Goal: Transaction & Acquisition: Purchase product/service

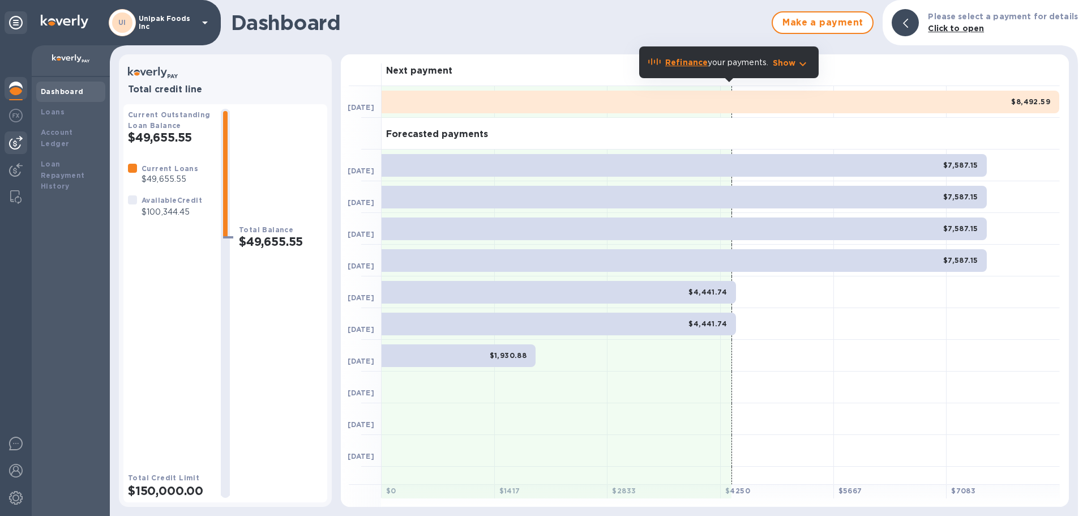
click at [18, 142] on img at bounding box center [16, 143] width 14 height 14
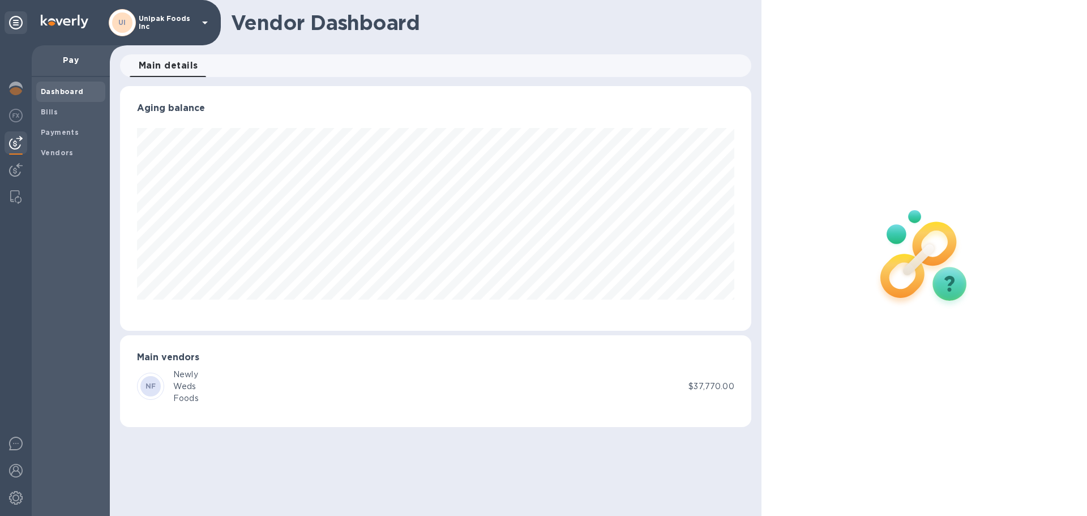
scroll to position [245, 631]
click at [15, 167] on img at bounding box center [16, 170] width 14 height 14
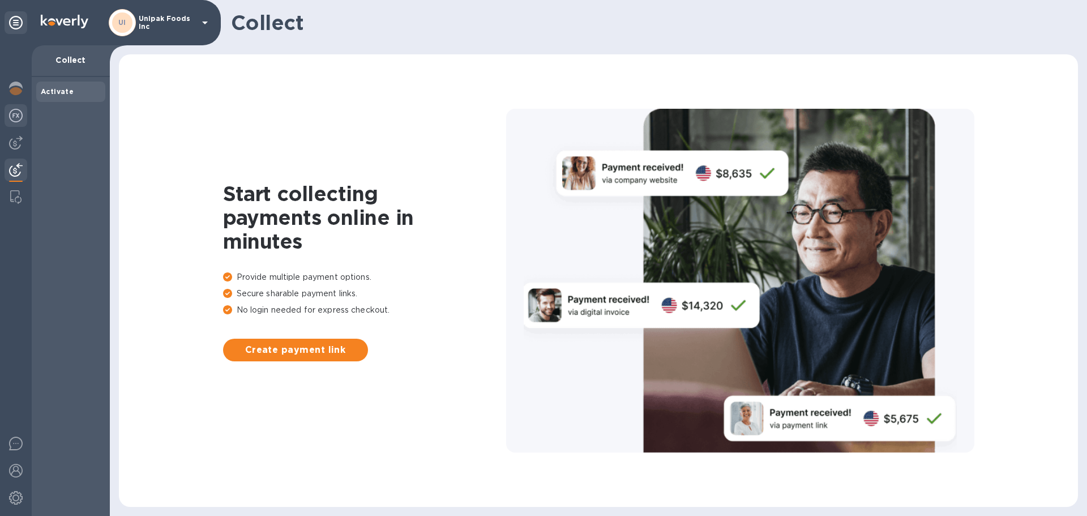
click at [12, 117] on img at bounding box center [16, 116] width 14 height 14
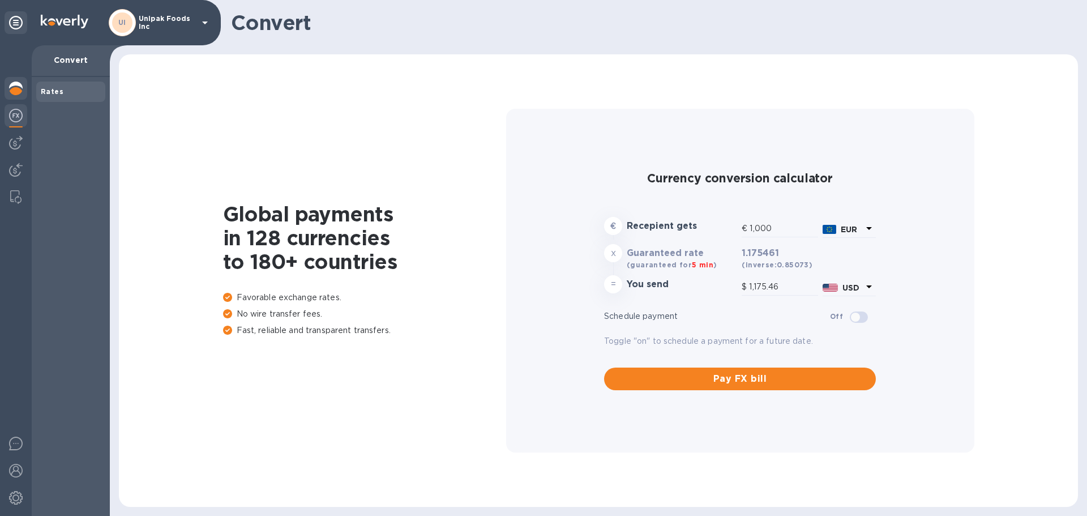
click at [10, 86] on img at bounding box center [16, 89] width 14 height 14
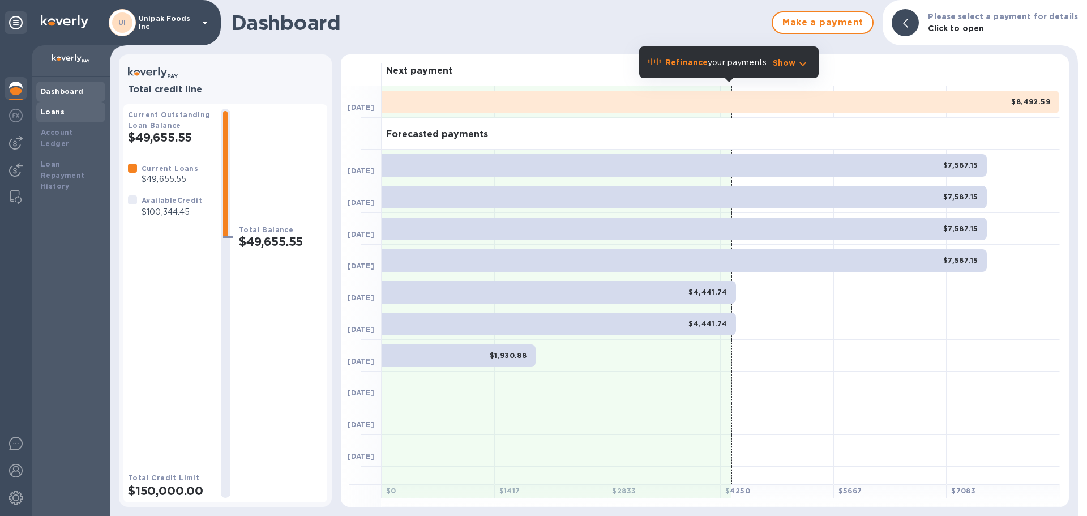
click at [65, 117] on div "Loans" at bounding box center [71, 111] width 60 height 11
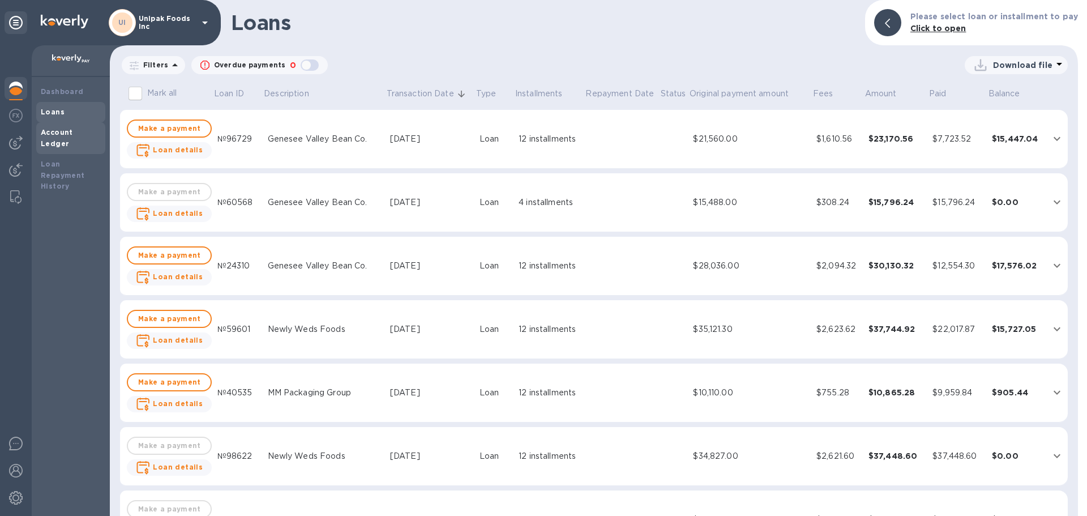
click at [62, 128] on b "Account Ledger" at bounding box center [57, 138] width 32 height 20
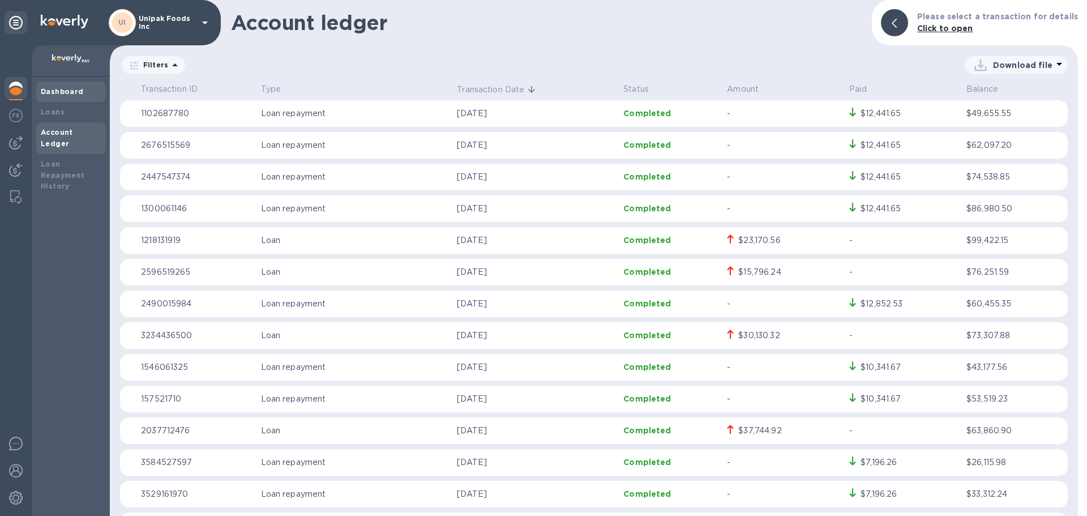
click at [57, 92] on b "Dashboard" at bounding box center [62, 91] width 43 height 8
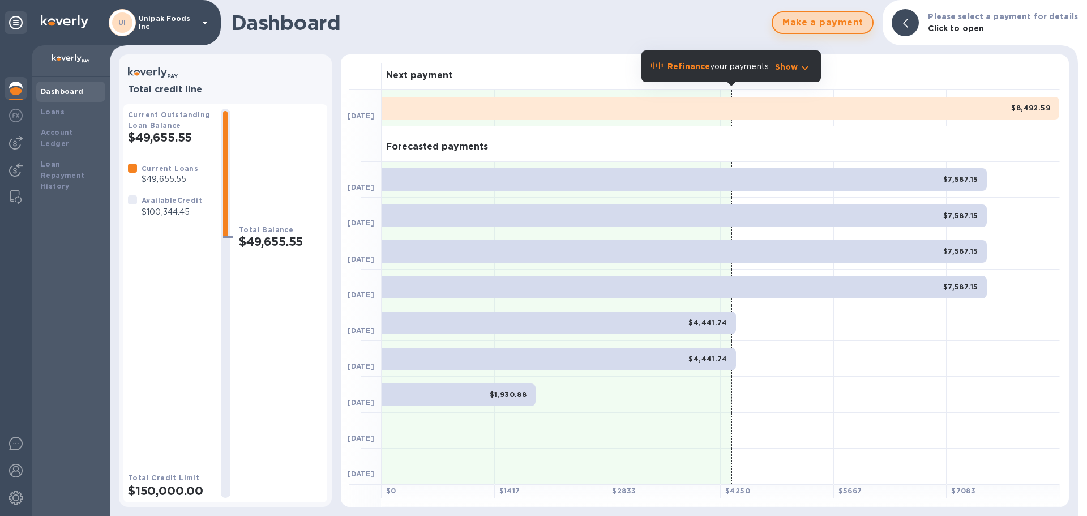
click at [831, 24] on span "Make a payment" at bounding box center [823, 23] width 82 height 14
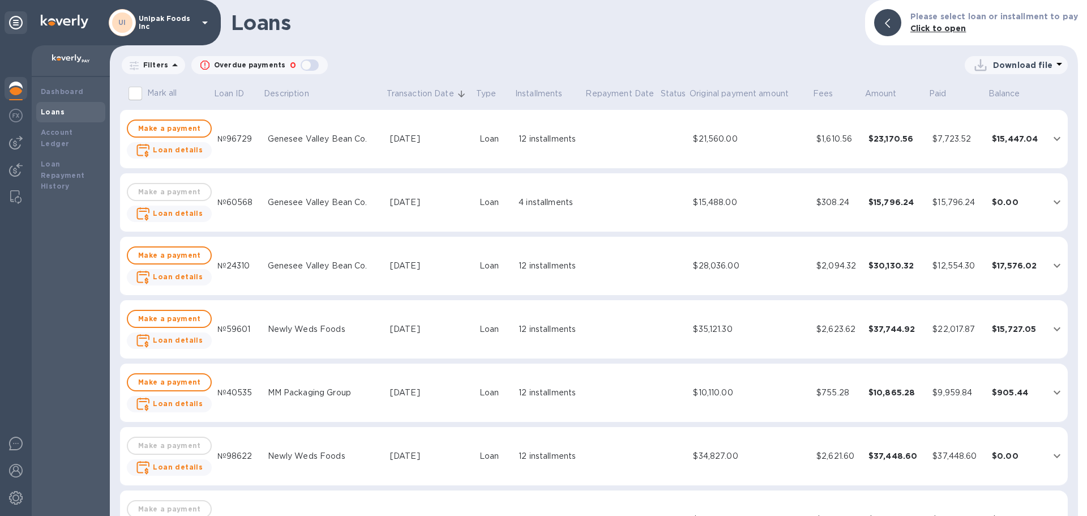
click at [145, 65] on p "Filters" at bounding box center [153, 65] width 29 height 10
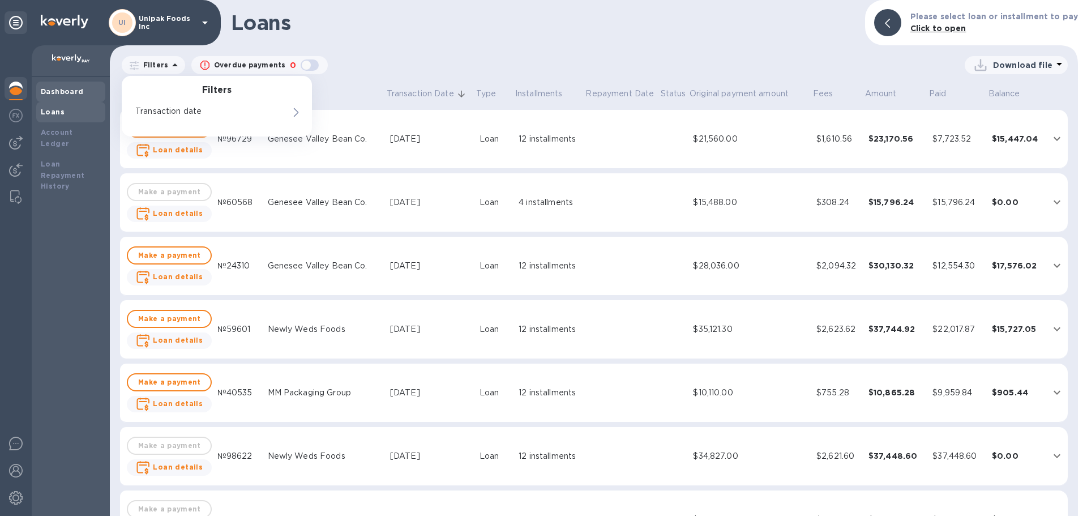
click at [63, 86] on div "Dashboard" at bounding box center [71, 91] width 60 height 11
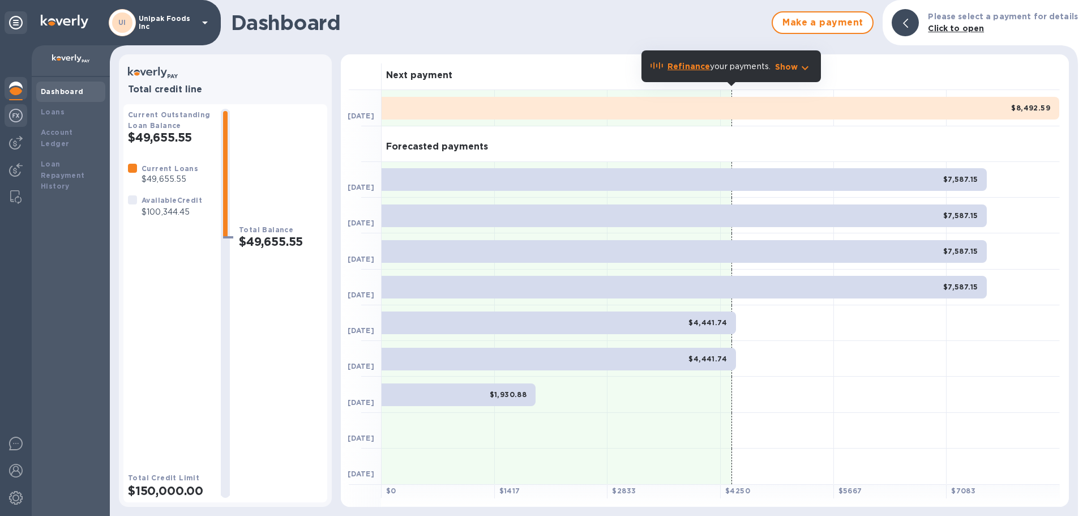
click at [14, 120] on img at bounding box center [16, 116] width 14 height 14
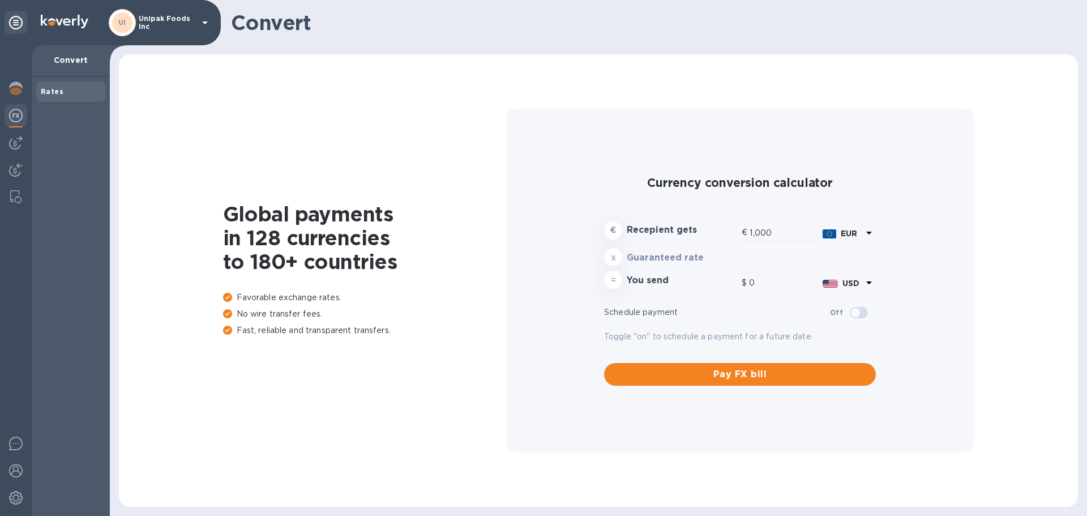
type input "1,175.46"
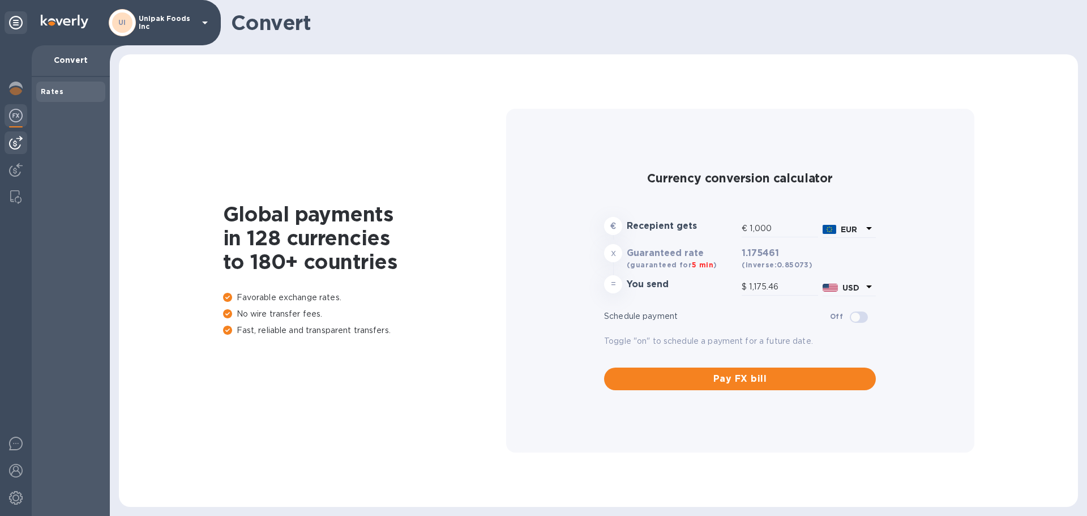
click at [18, 136] on img at bounding box center [16, 143] width 14 height 14
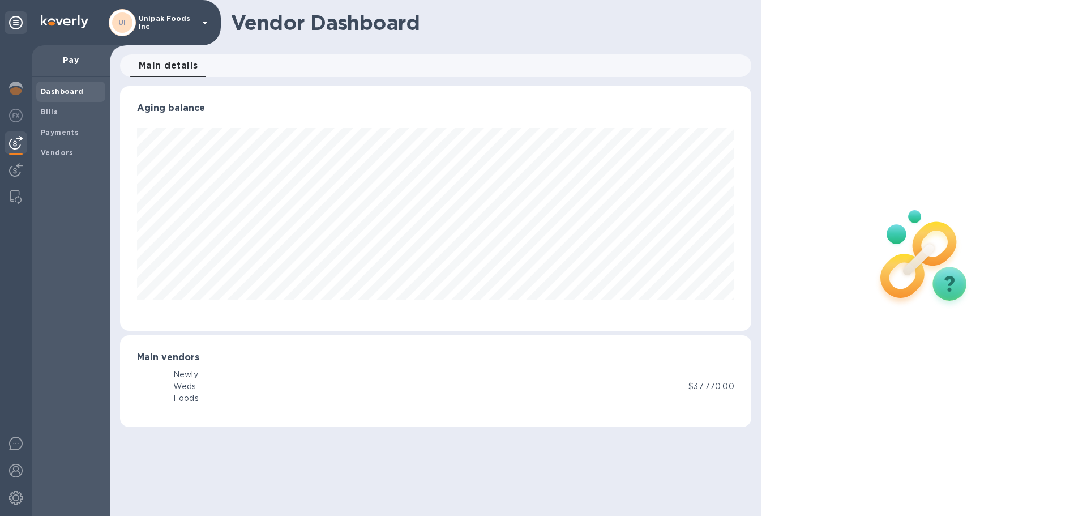
scroll to position [245, 631]
click at [18, 163] on div at bounding box center [16, 171] width 23 height 25
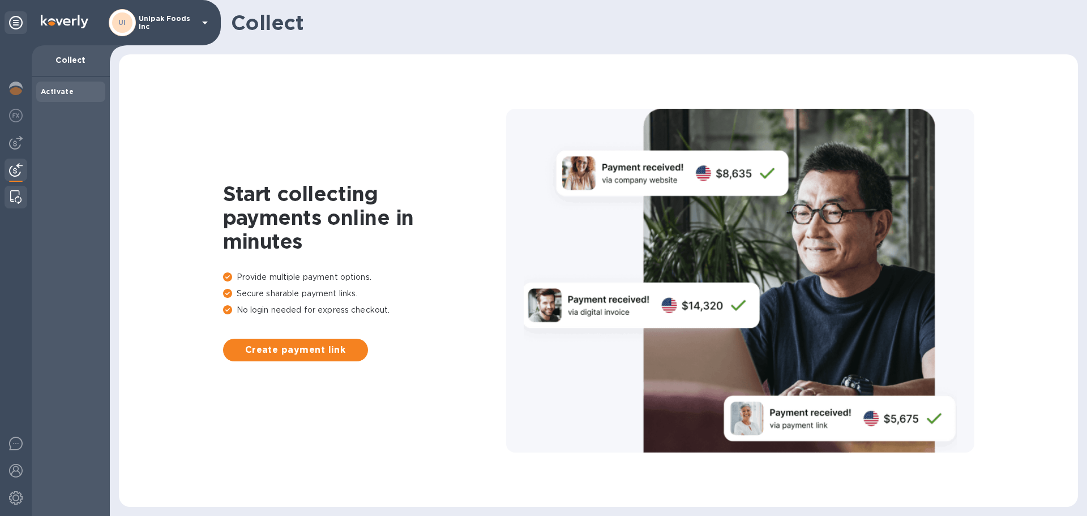
click at [19, 199] on img at bounding box center [15, 197] width 11 height 14
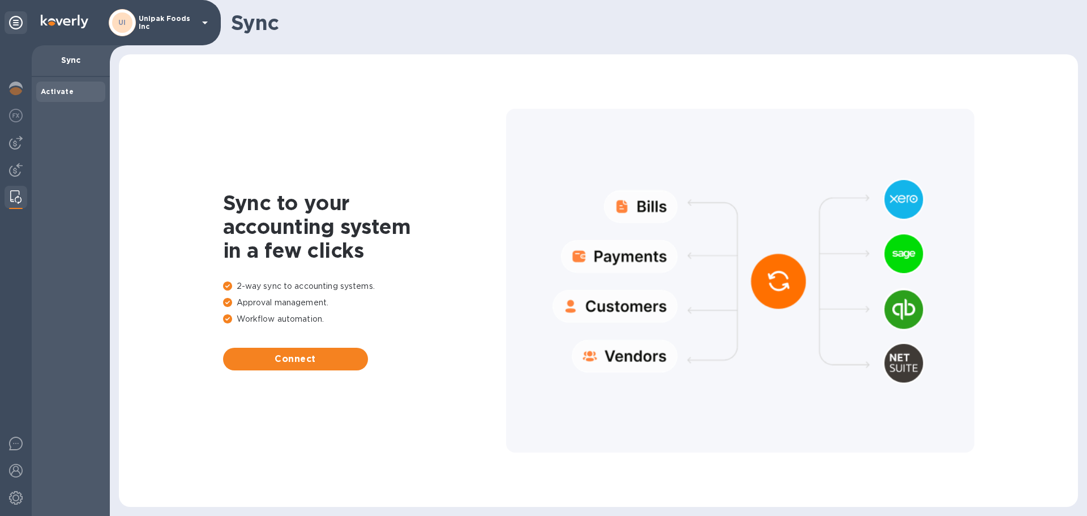
click at [655, 197] on div at bounding box center [740, 281] width 468 height 344
click at [5, 111] on div at bounding box center [16, 116] width 23 height 25
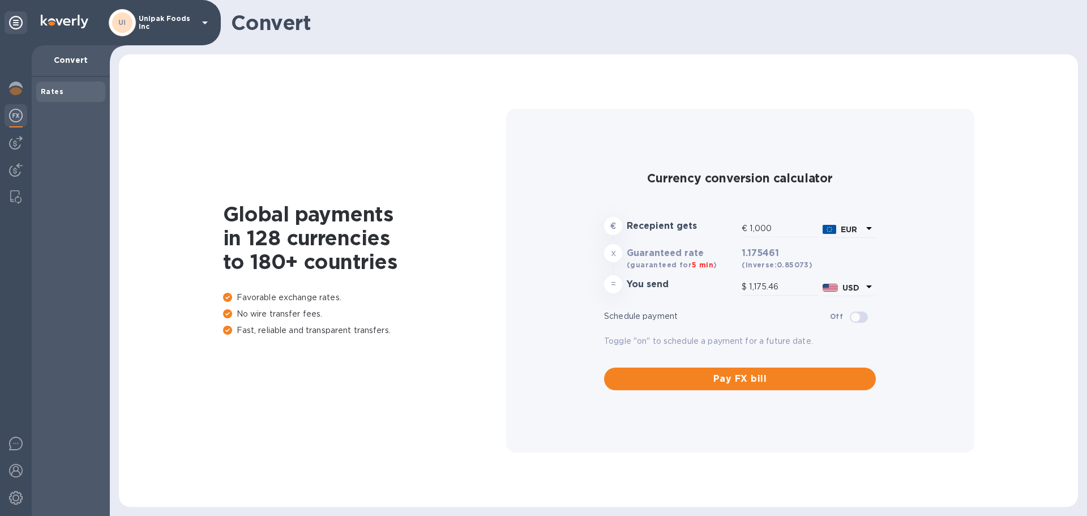
click at [12, 118] on img at bounding box center [16, 116] width 14 height 14
click at [12, 97] on div at bounding box center [16, 89] width 23 height 25
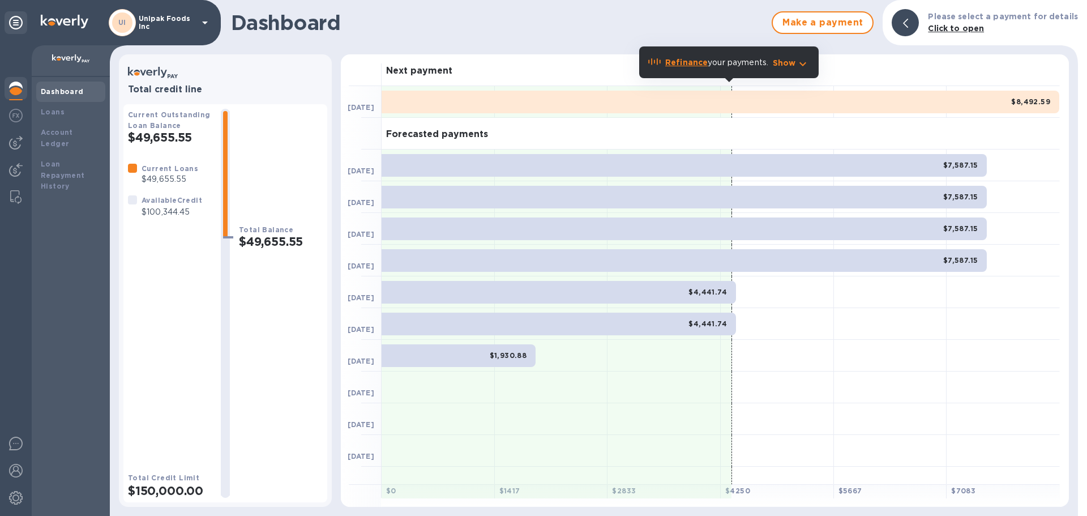
click at [210, 23] on icon at bounding box center [205, 23] width 14 height 14
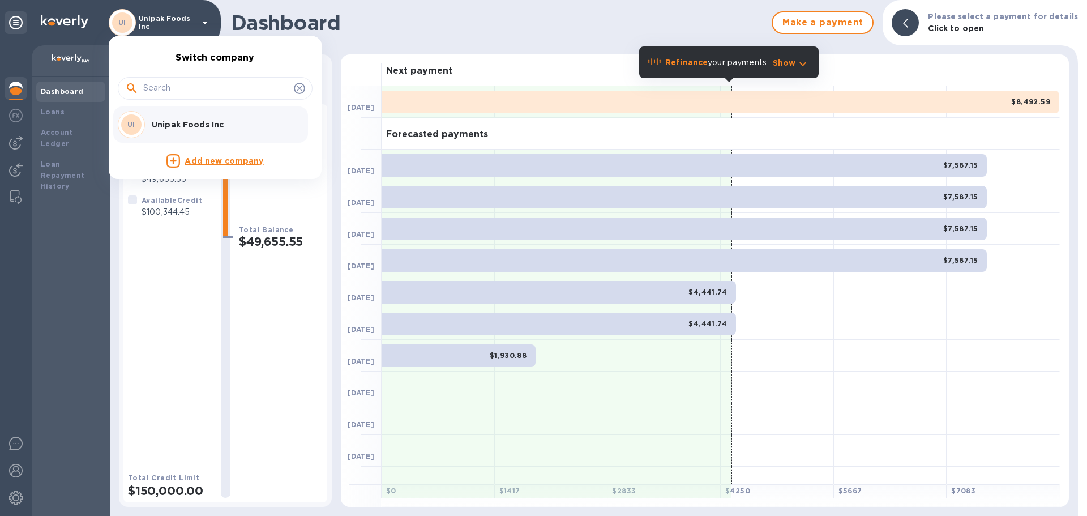
click at [208, 23] on div at bounding box center [543, 258] width 1087 height 516
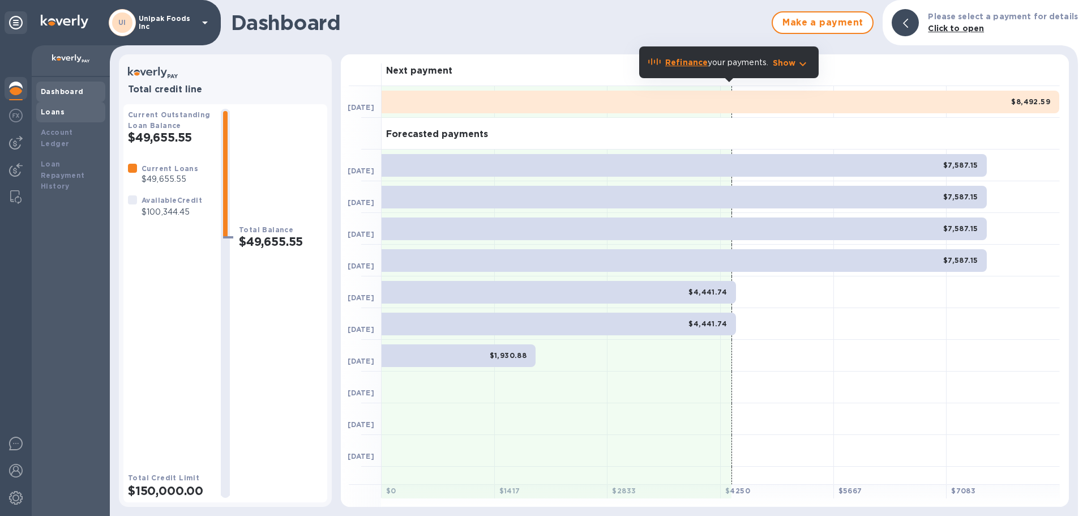
click at [59, 112] on b "Loans" at bounding box center [53, 112] width 24 height 8
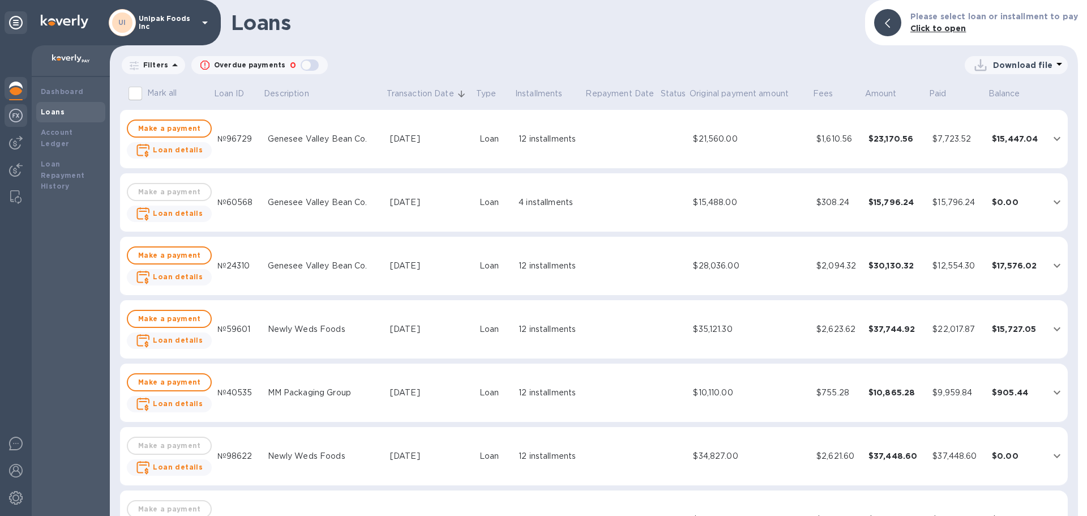
click at [19, 112] on img at bounding box center [16, 116] width 14 height 14
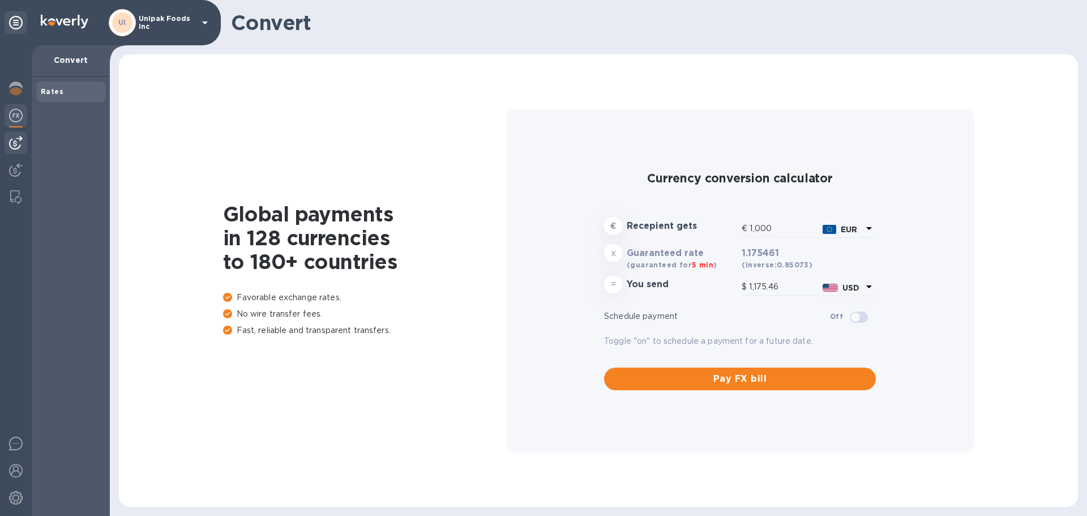
click at [21, 143] on img at bounding box center [16, 143] width 14 height 14
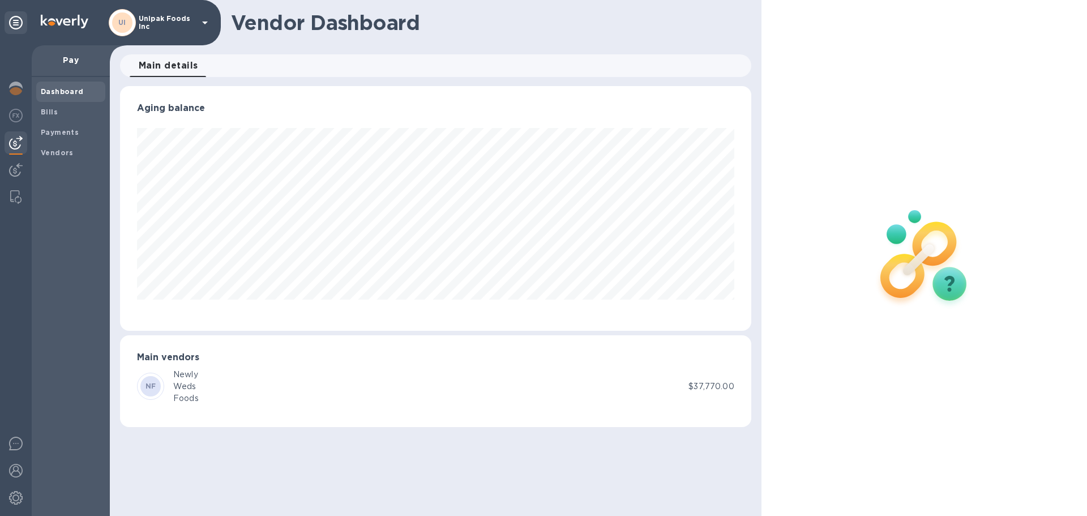
scroll to position [245, 631]
click at [18, 173] on img at bounding box center [16, 170] width 14 height 14
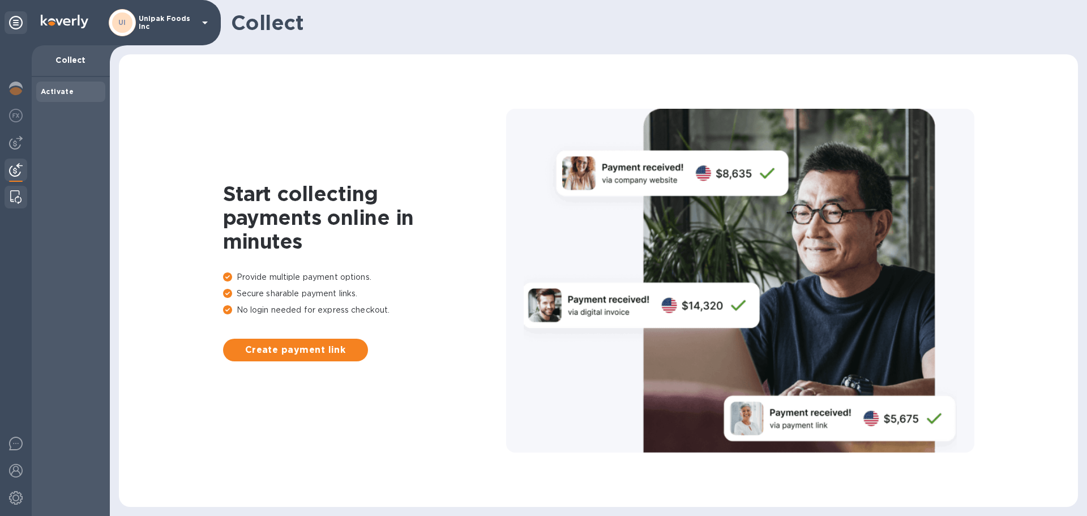
click at [14, 191] on img at bounding box center [15, 197] width 11 height 14
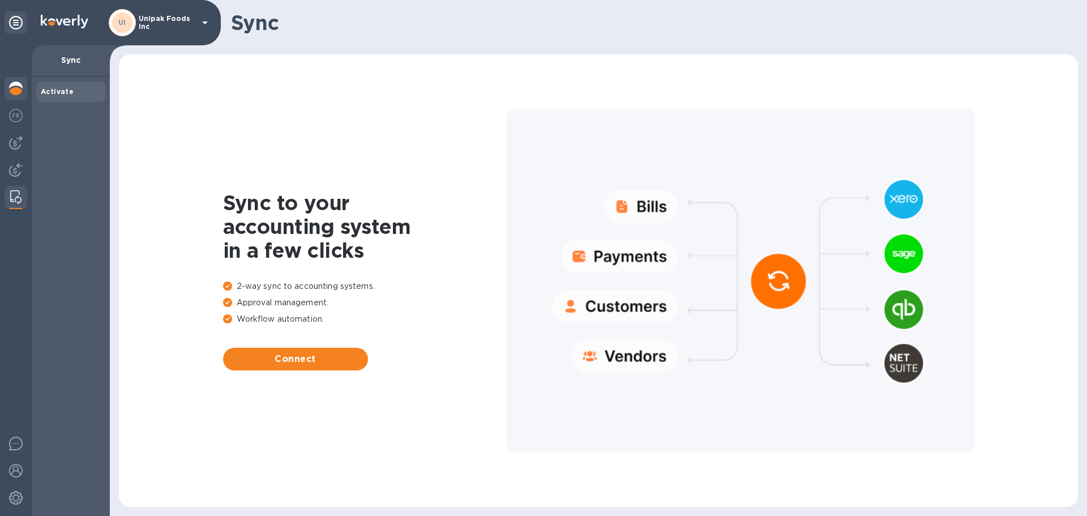
click at [14, 92] on img at bounding box center [16, 89] width 14 height 14
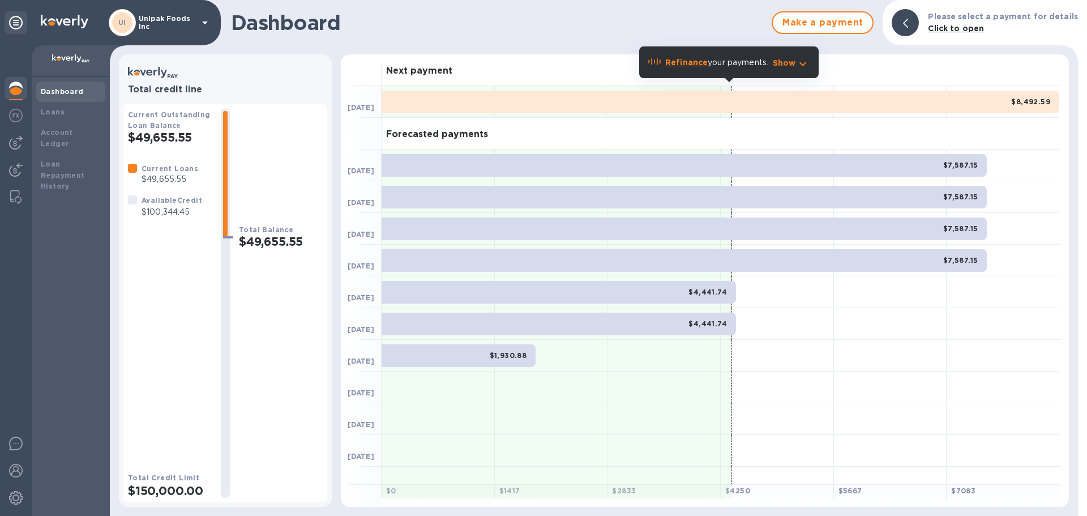
click at [908, 26] on icon at bounding box center [905, 23] width 5 height 9
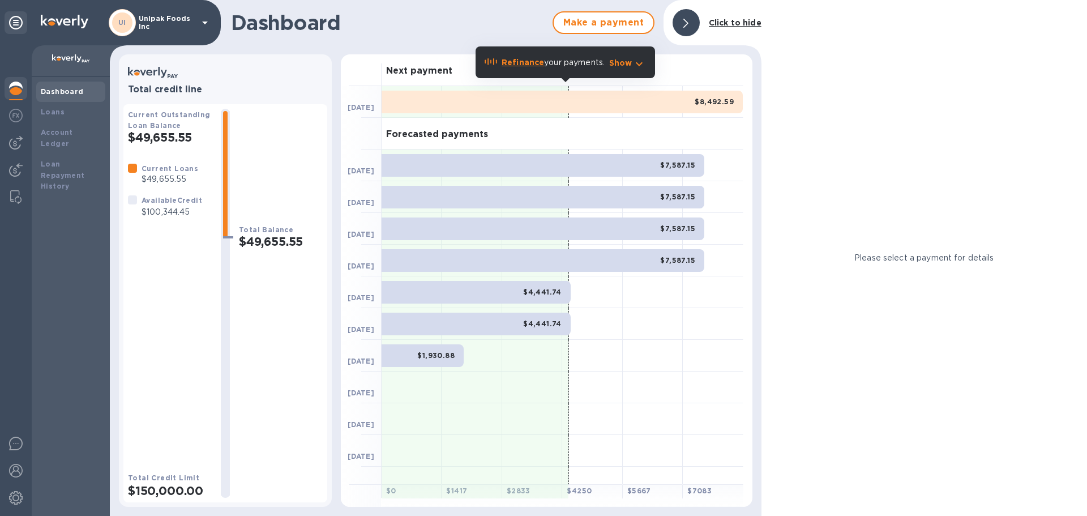
click at [685, 18] on span at bounding box center [686, 23] width 5 height 11
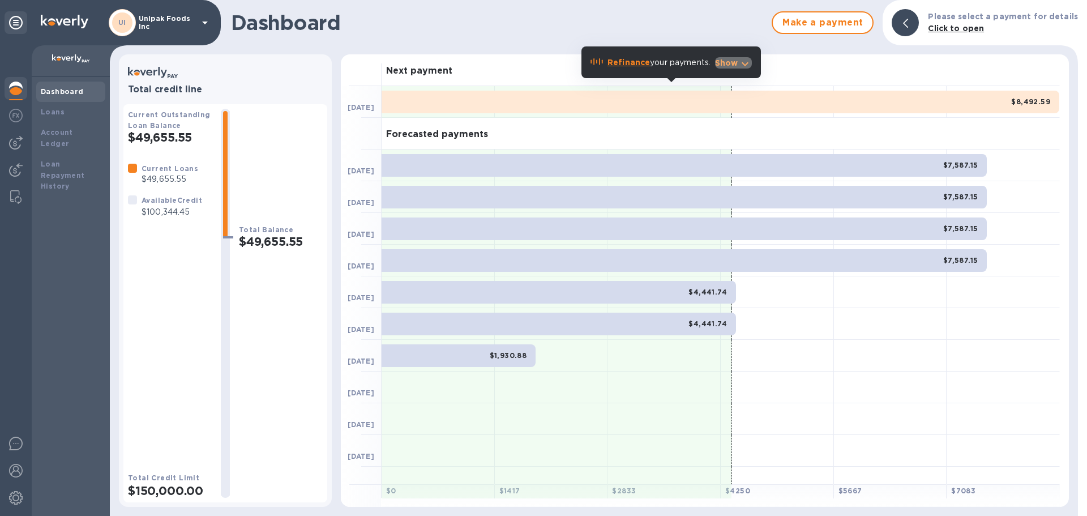
click at [740, 62] on icon "button" at bounding box center [745, 64] width 14 height 14
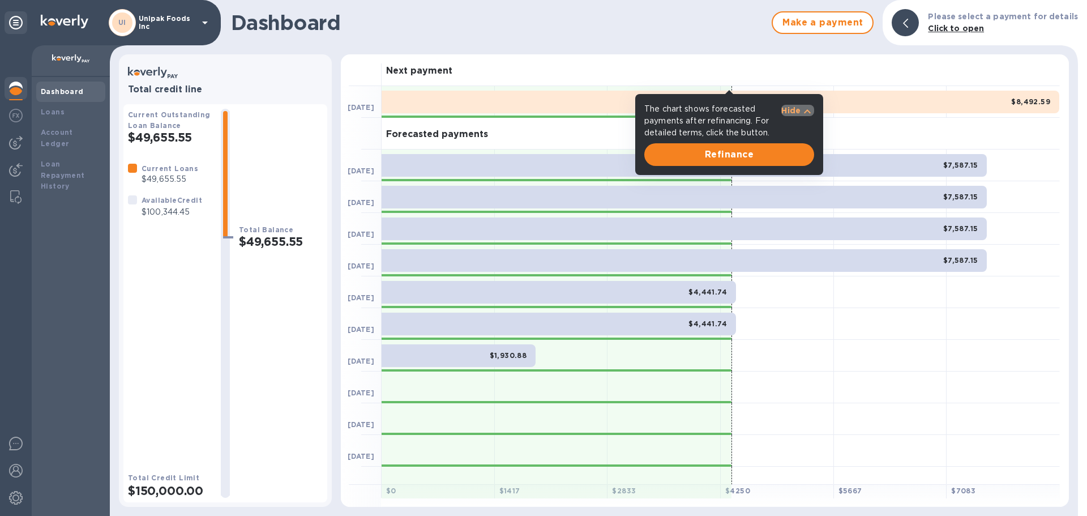
click at [806, 113] on icon "button" at bounding box center [807, 111] width 7 height 4
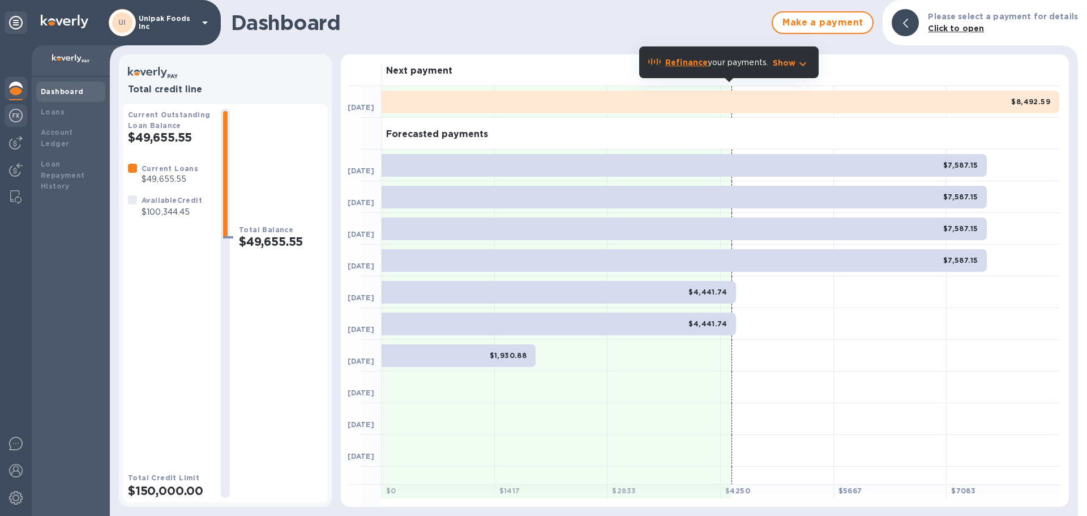
click at [16, 114] on img at bounding box center [16, 116] width 14 height 14
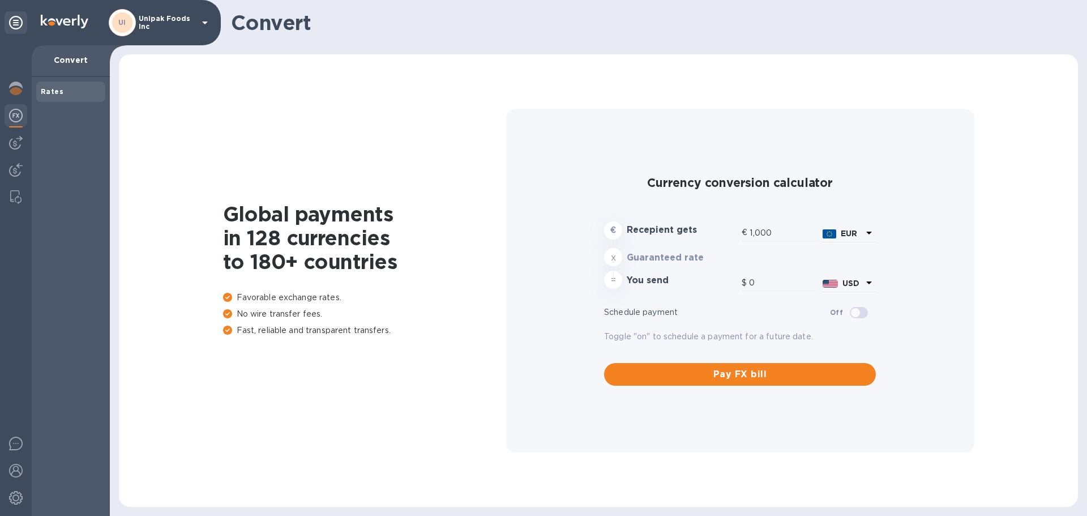
type input "1,175.46"
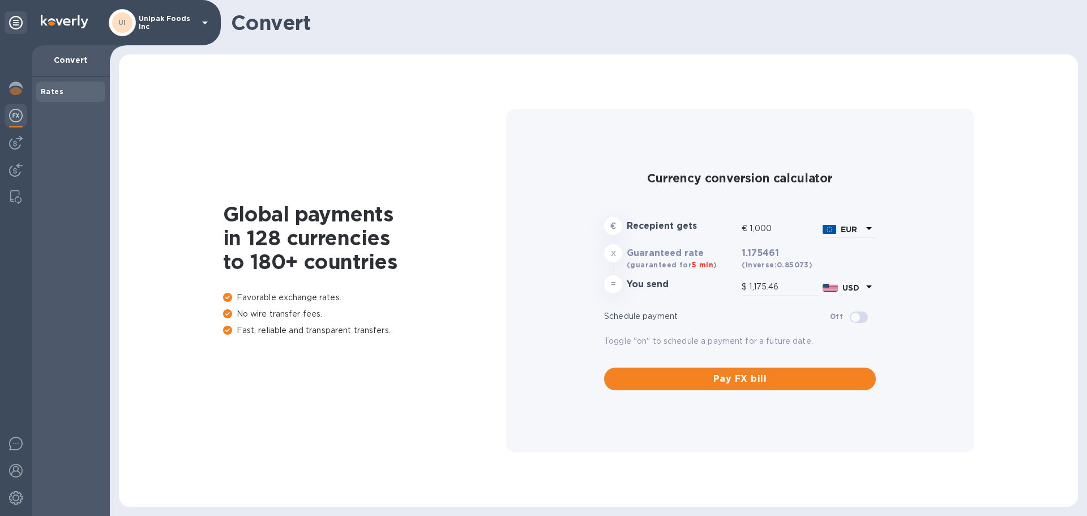
click at [198, 25] on div "UI Unipak Foods Inc" at bounding box center [160, 22] width 103 height 27
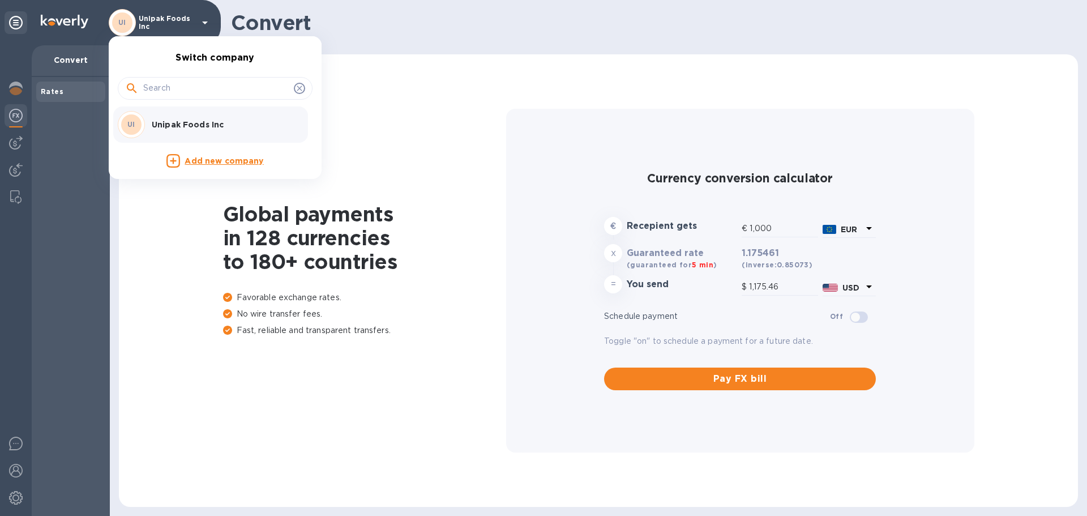
click at [152, 126] on p "Unipak Foods Inc" at bounding box center [223, 124] width 143 height 11
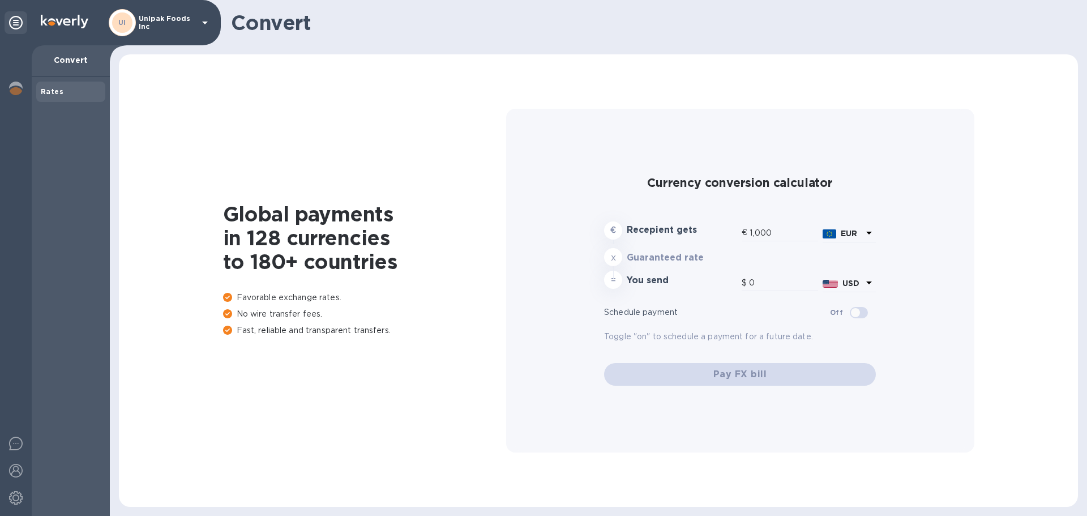
type input "1,175.46"
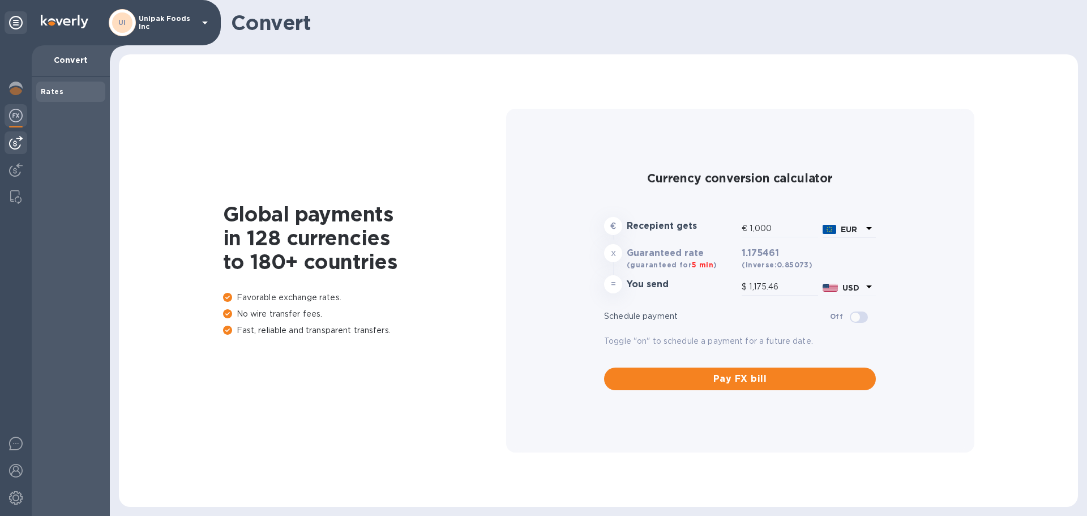
click at [24, 142] on div at bounding box center [16, 142] width 23 height 23
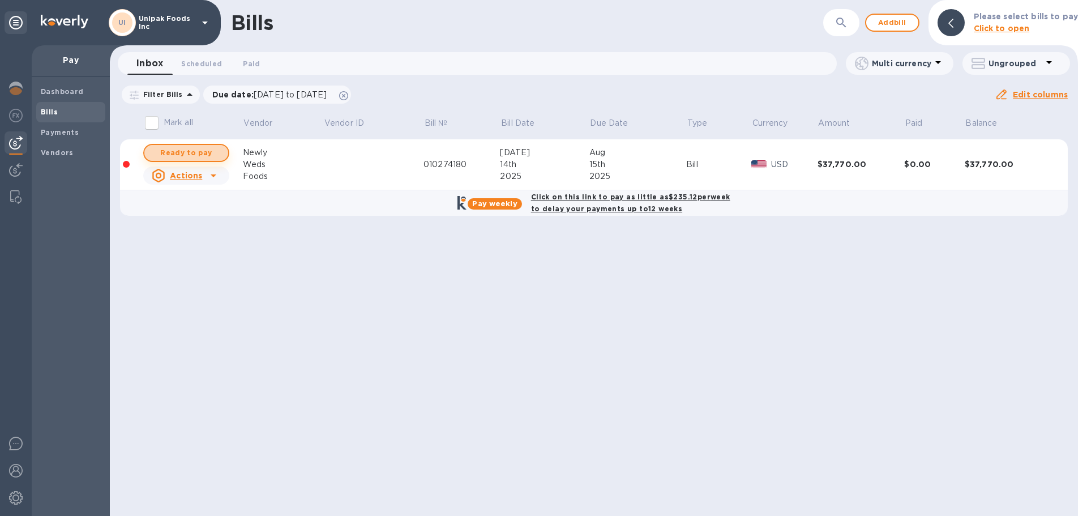
click at [189, 155] on span "Ready to pay" at bounding box center [186, 153] width 66 height 14
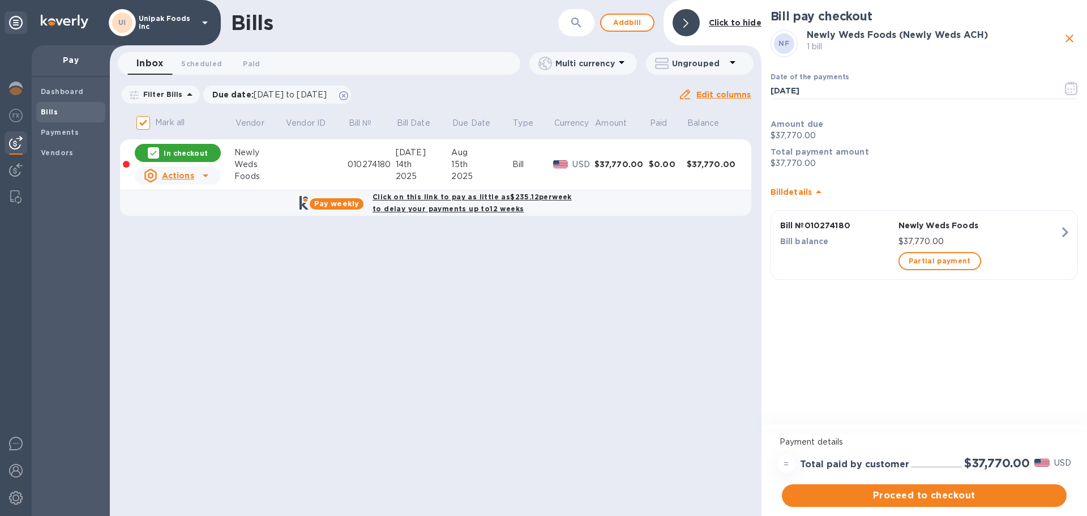
click at [464, 200] on b "Click on this link to pay as little as $235.12 per week to delay your payments …" at bounding box center [472, 203] width 199 height 20
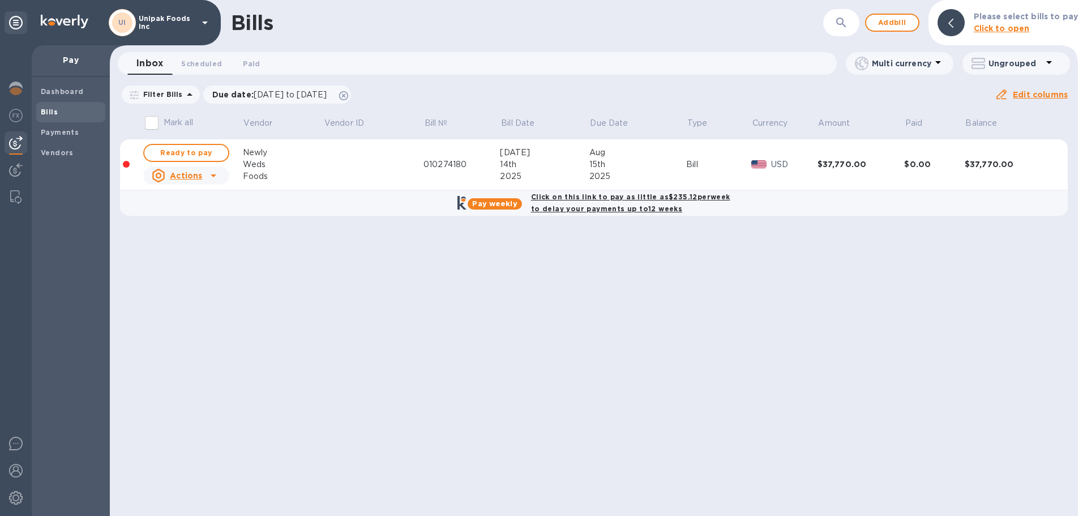
checkbox input "true"
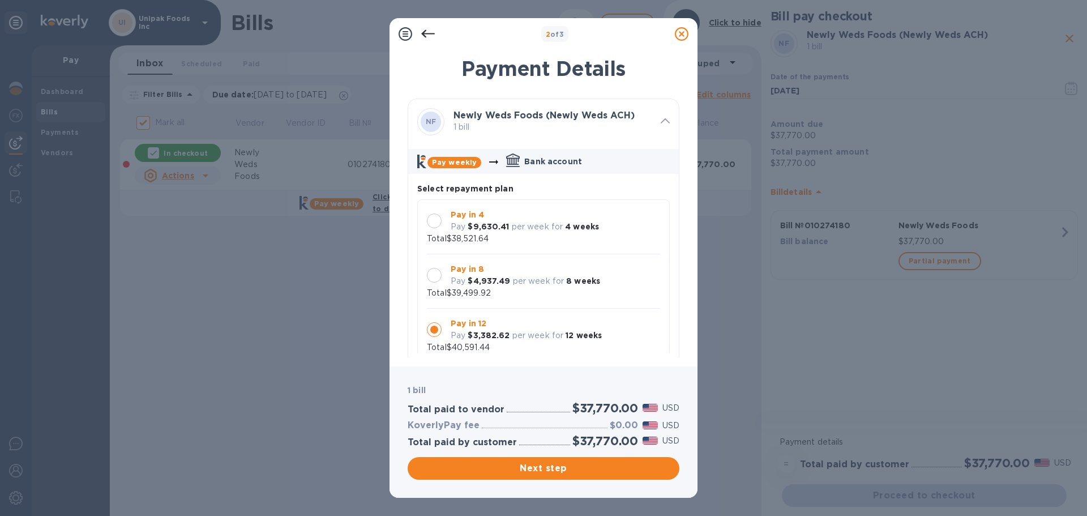
scroll to position [11, 0]
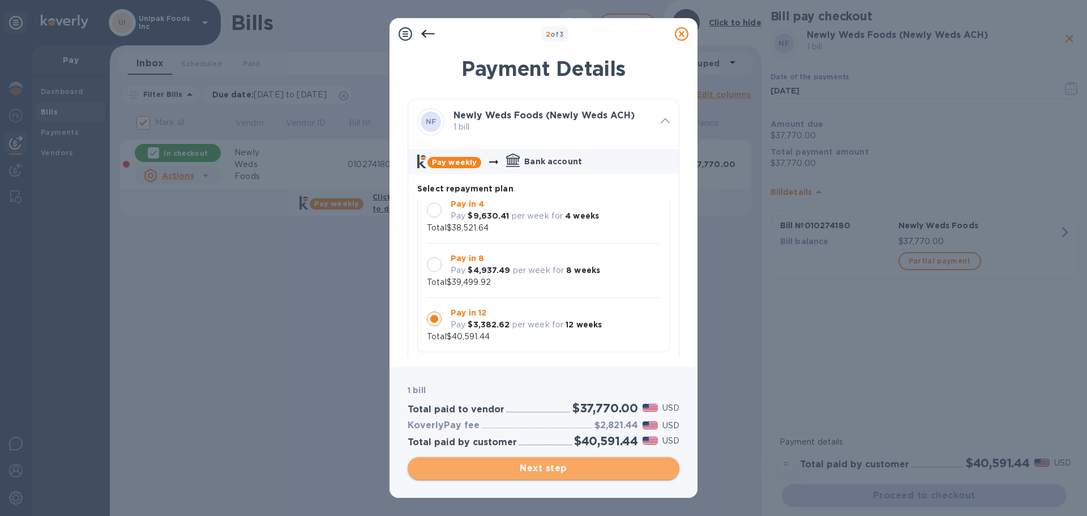
click at [541, 469] on span "Next step" at bounding box center [544, 469] width 254 height 14
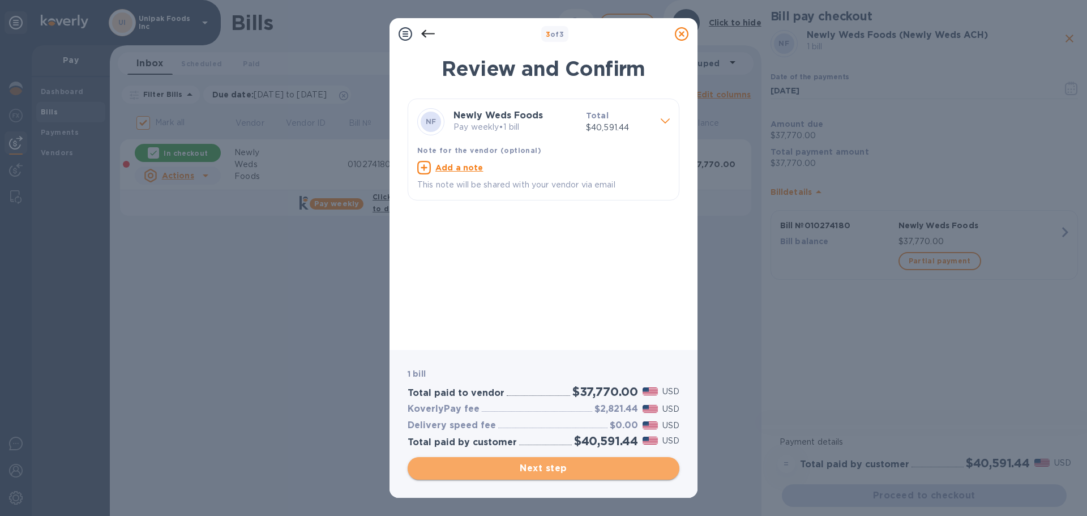
click at [541, 469] on span "Next step" at bounding box center [544, 469] width 254 height 14
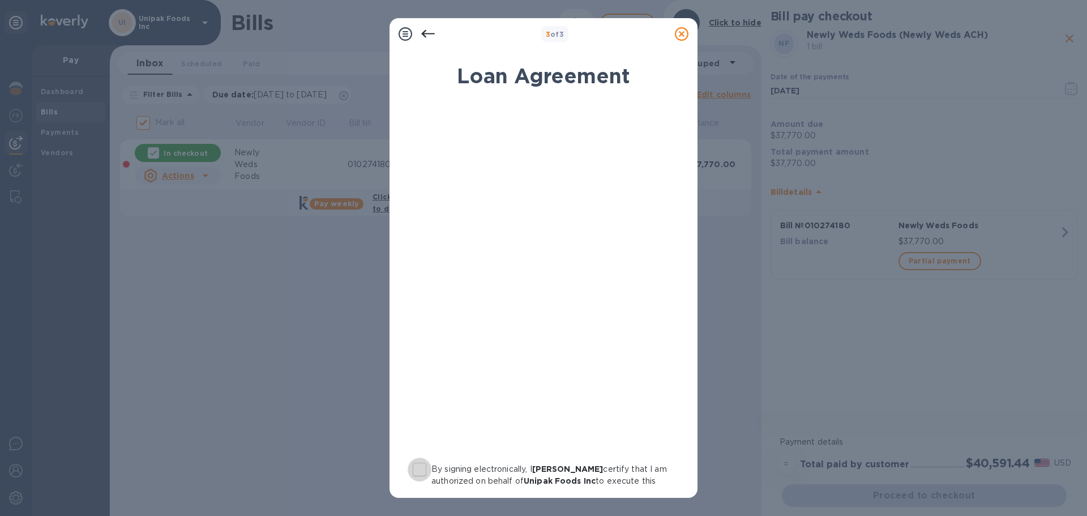
click at [419, 467] on input "By signing electronically, I Solomon Neustadt certify that I am authorized on b…" at bounding box center [420, 470] width 24 height 24
checkbox input "true"
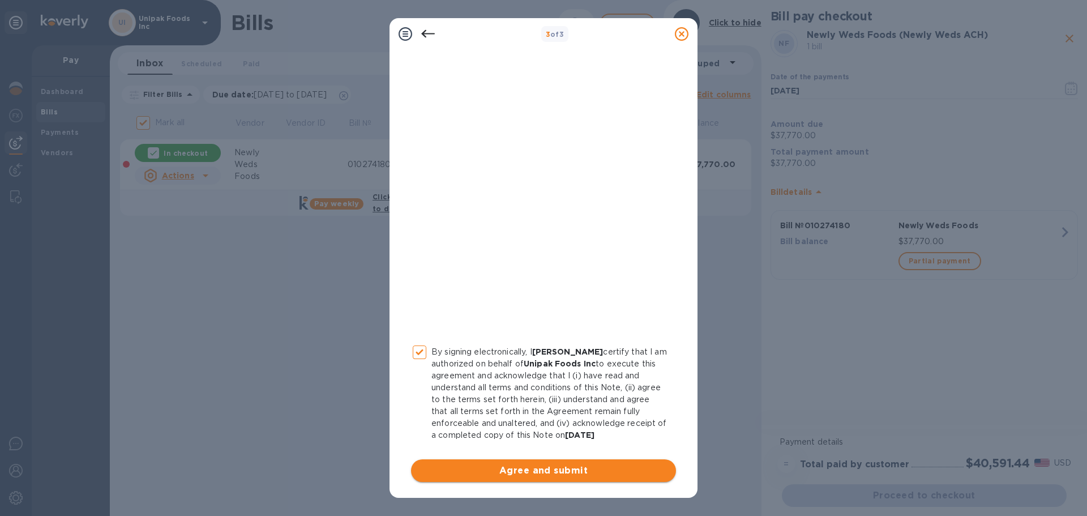
click at [535, 472] on span "Agree and submit" at bounding box center [543, 471] width 247 height 14
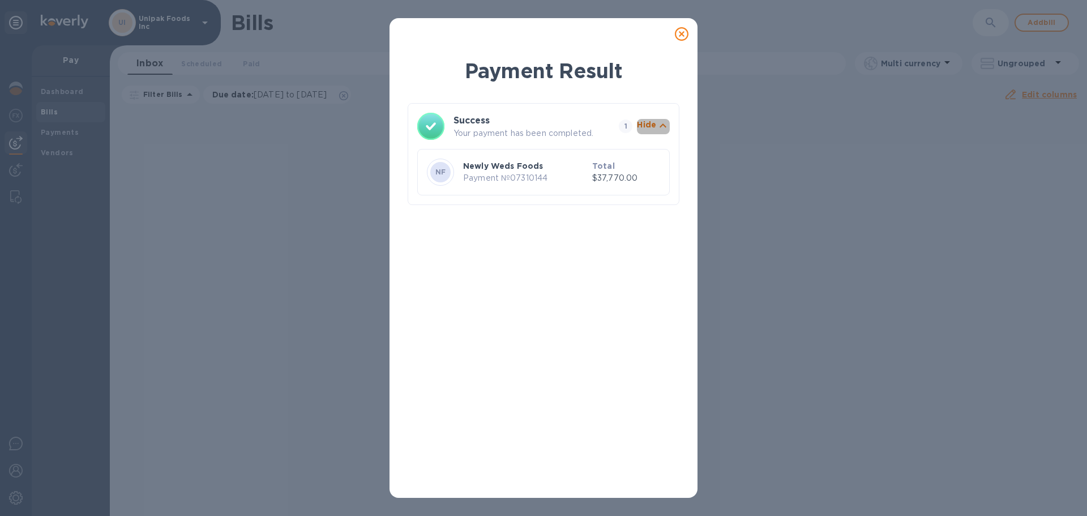
click at [663, 128] on icon "button" at bounding box center [663, 126] width 14 height 14
click at [680, 39] on icon at bounding box center [682, 34] width 14 height 14
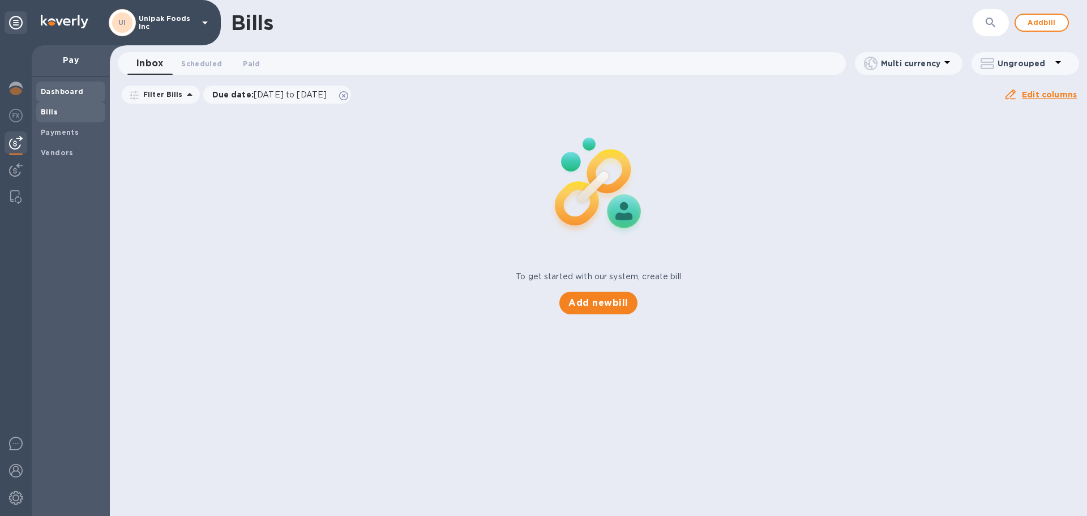
click at [61, 95] on b "Dashboard" at bounding box center [62, 91] width 43 height 8
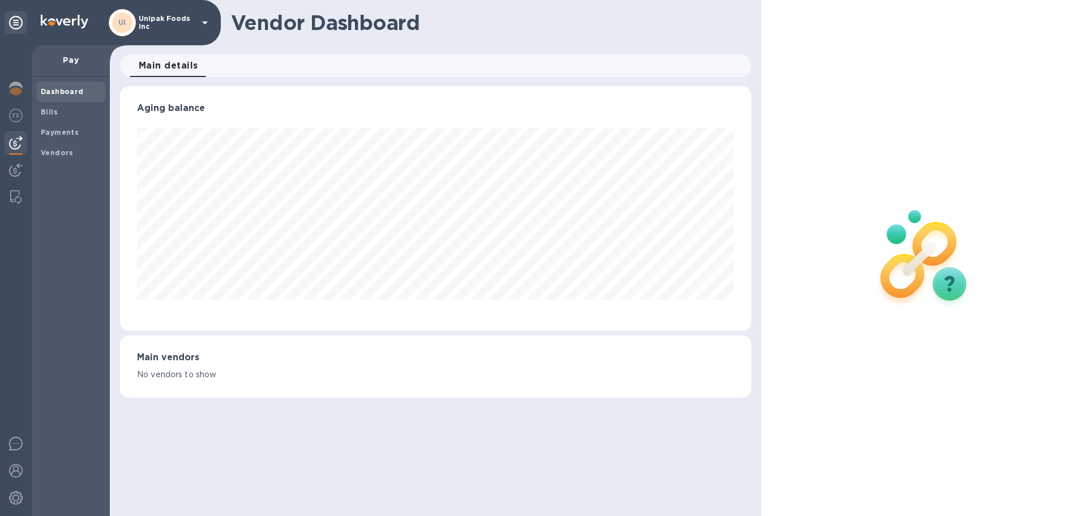
scroll to position [245, 631]
click at [14, 87] on img at bounding box center [16, 89] width 14 height 14
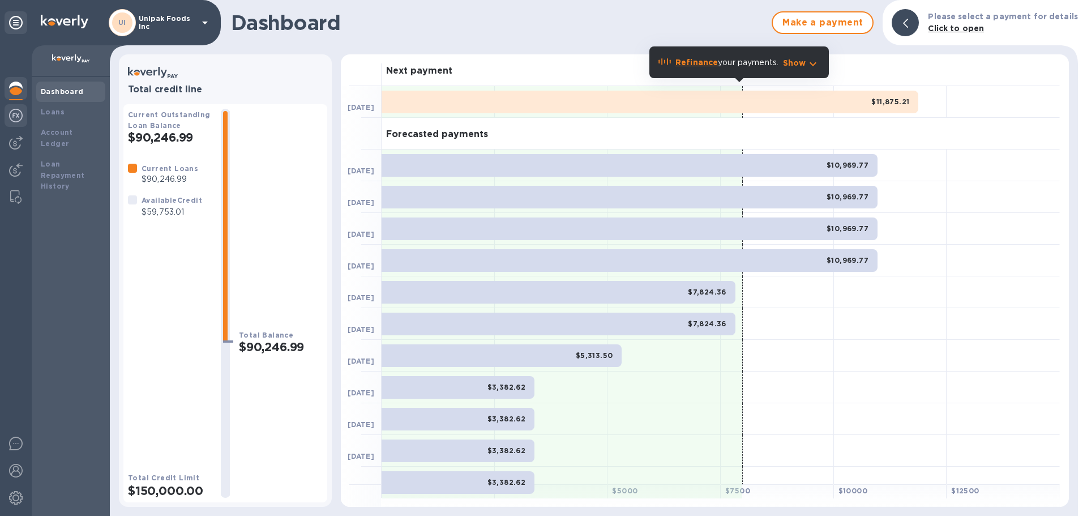
click at [11, 112] on img at bounding box center [16, 116] width 14 height 14
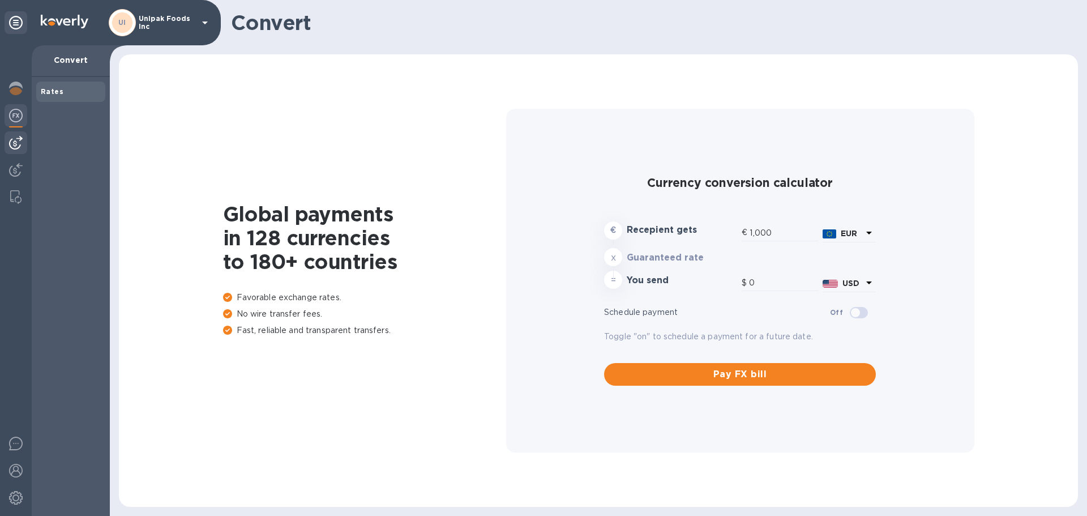
type input "1,175.36"
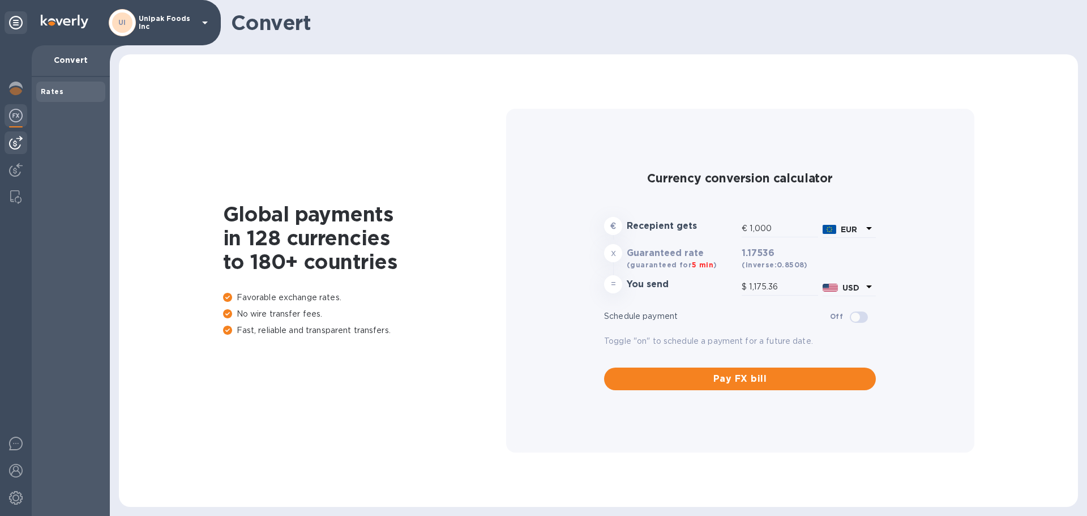
click at [17, 138] on img at bounding box center [16, 143] width 14 height 14
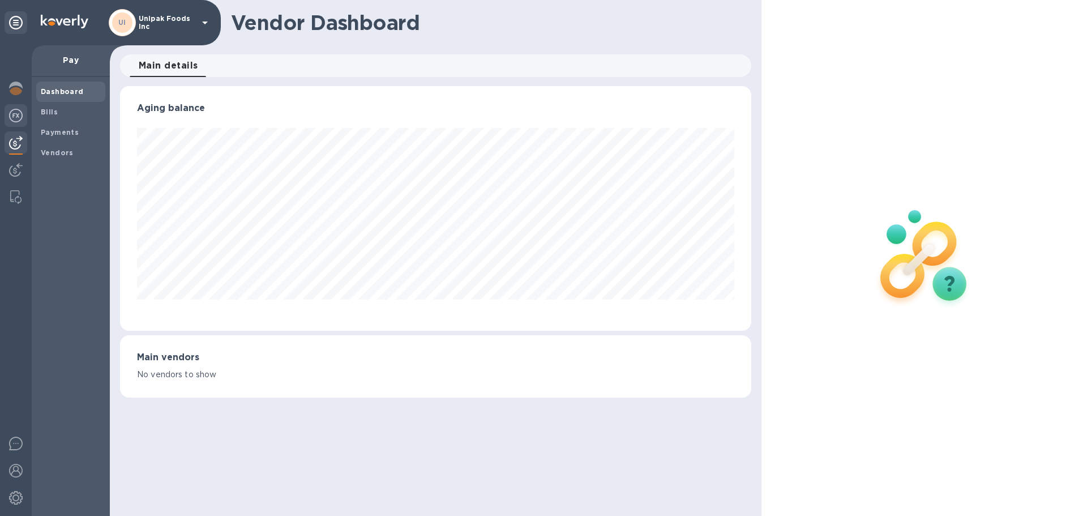
scroll to position [245, 631]
click at [9, 118] on img at bounding box center [16, 116] width 14 height 14
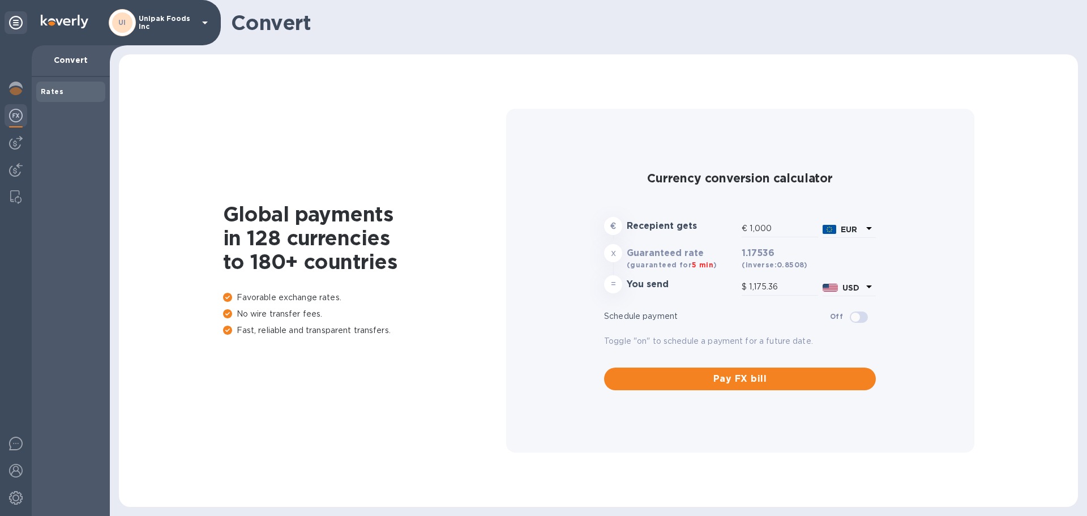
click at [9, 118] on img at bounding box center [16, 116] width 14 height 14
